Goal: Task Accomplishment & Management: Use online tool/utility

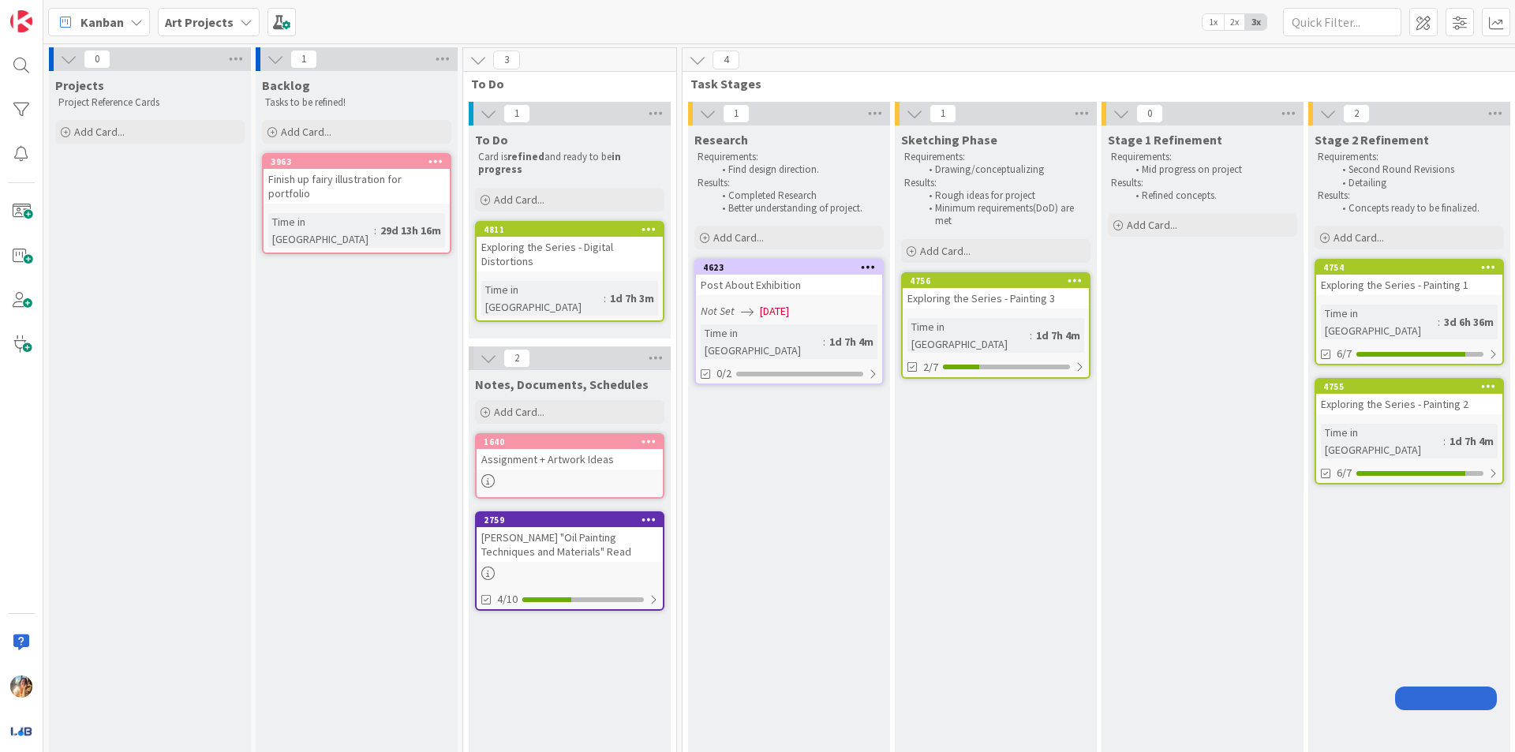
click at [696, 289] on div "Post About Exhibition" at bounding box center [789, 285] width 186 height 21
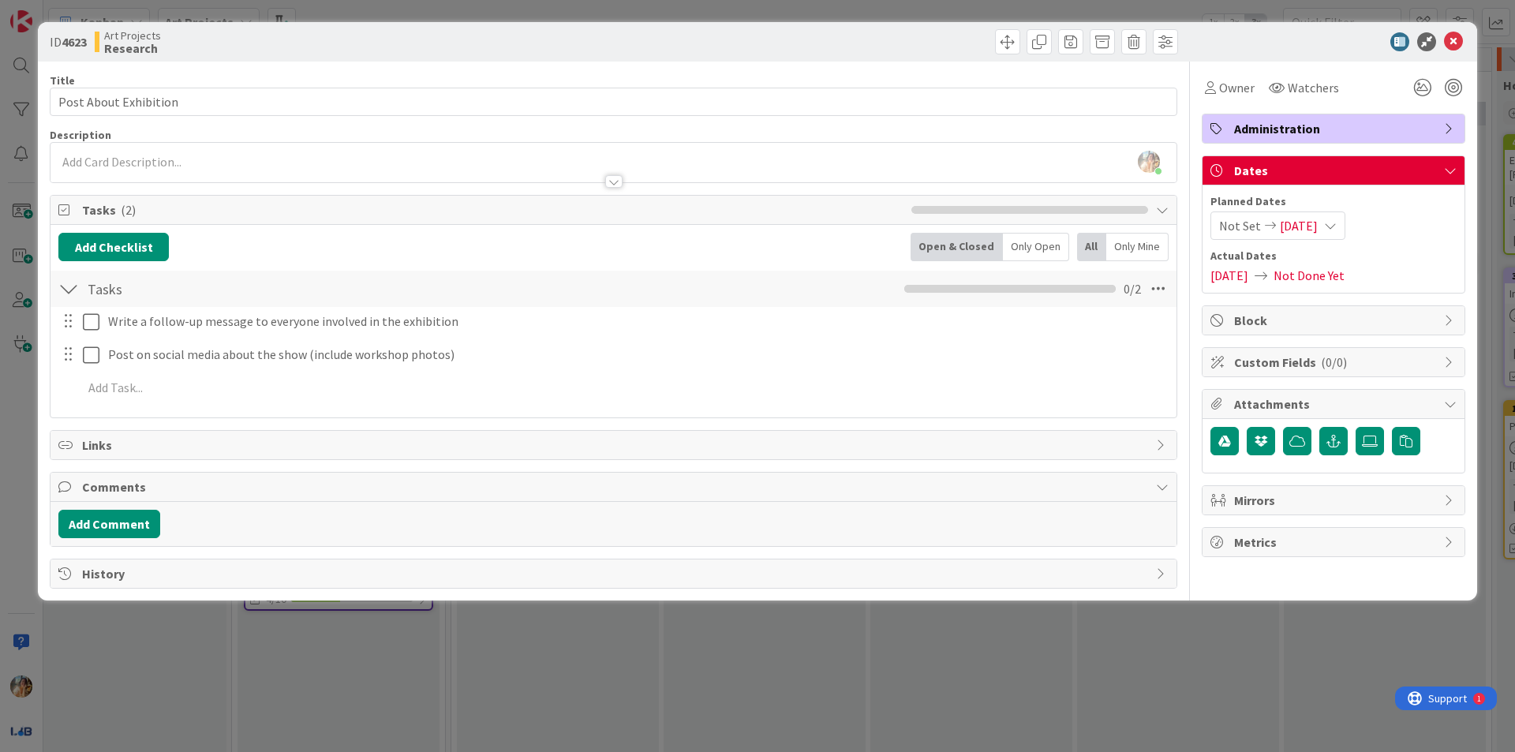
click at [0, 372] on div "ID 4623 Art Projects Research Title 21 / 128 Post About Exhibition Description …" at bounding box center [757, 376] width 1515 height 752
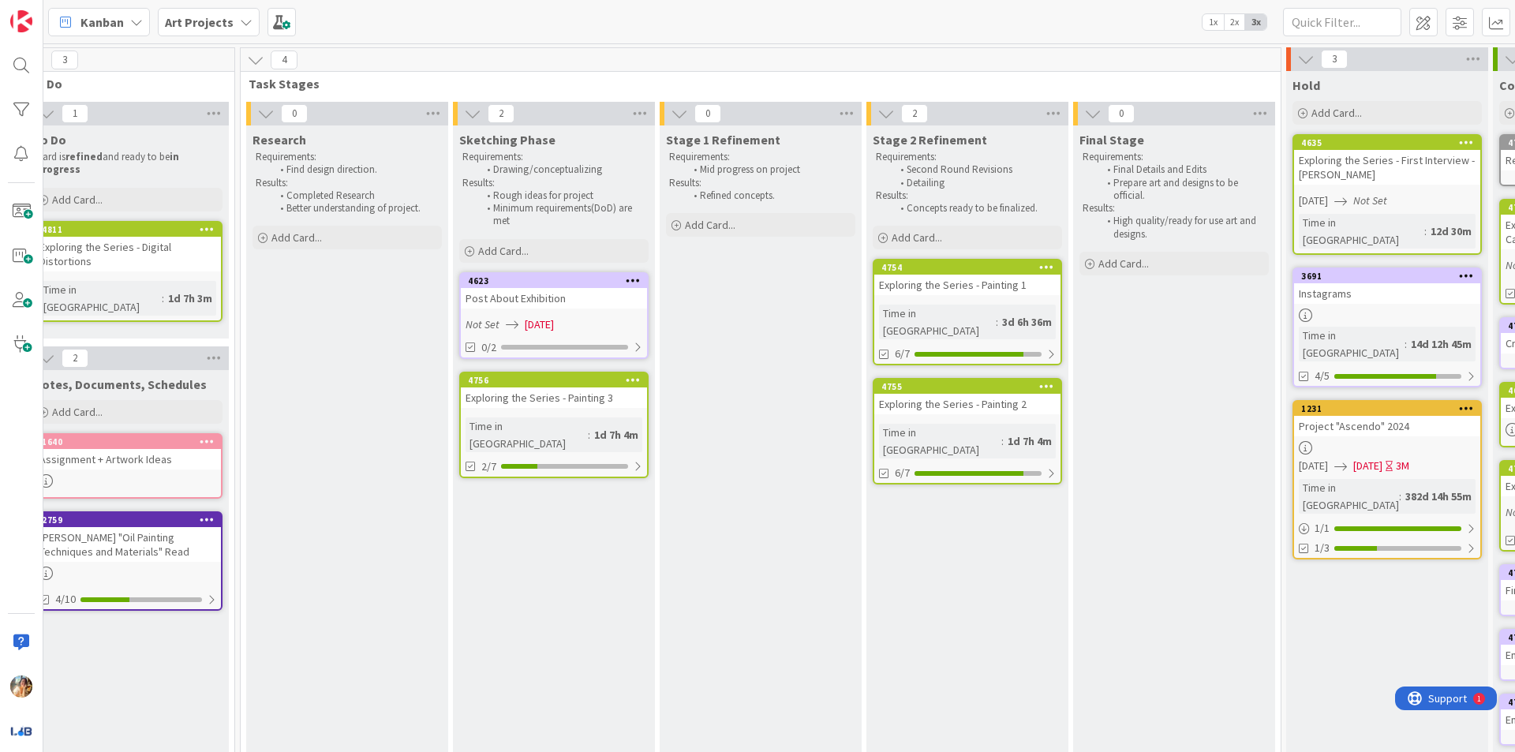
scroll to position [0, 420]
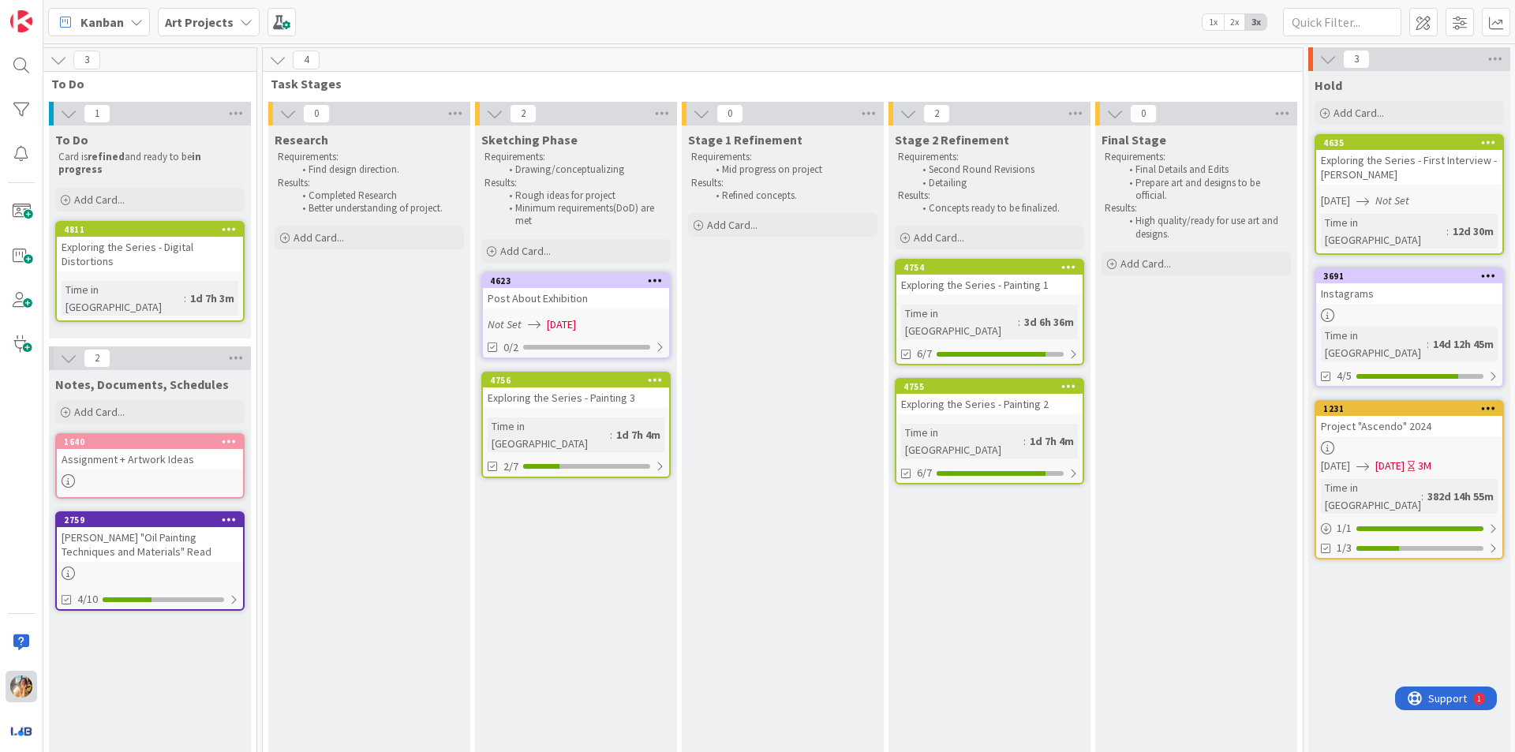
click at [34, 689] on div at bounding box center [22, 687] width 32 height 32
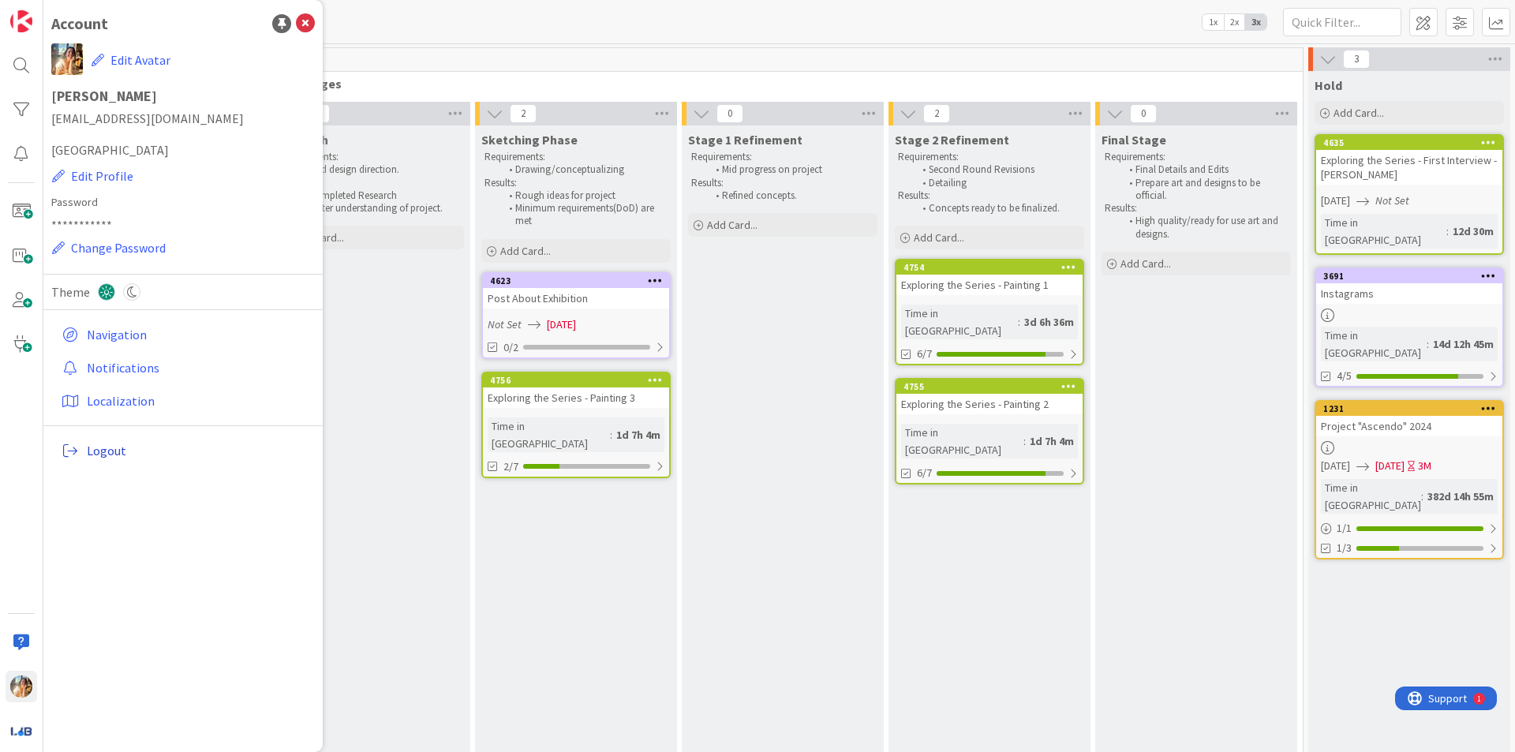
click at [187, 461] on link "Logout" at bounding box center [185, 450] width 260 height 28
